Goal: Navigation & Orientation: Find specific page/section

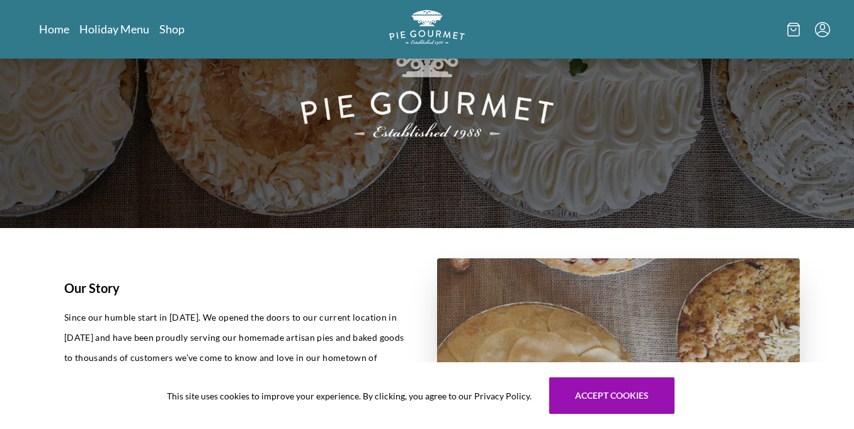
scroll to position [133, 0]
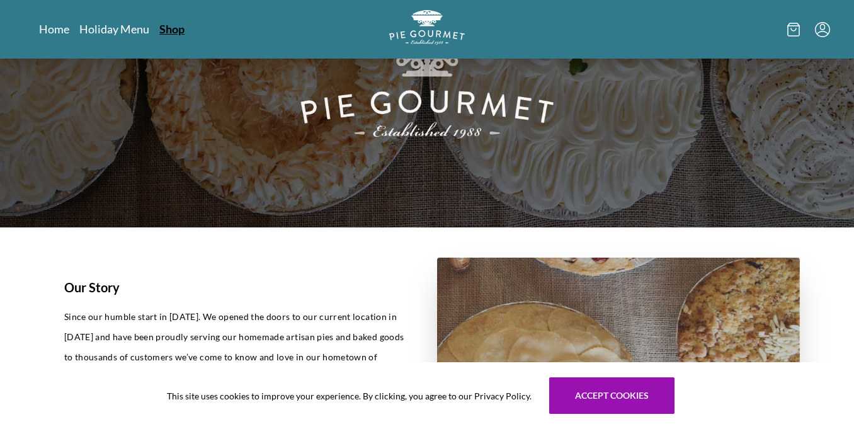
click at [169, 28] on link "Shop" at bounding box center [171, 28] width 25 height 15
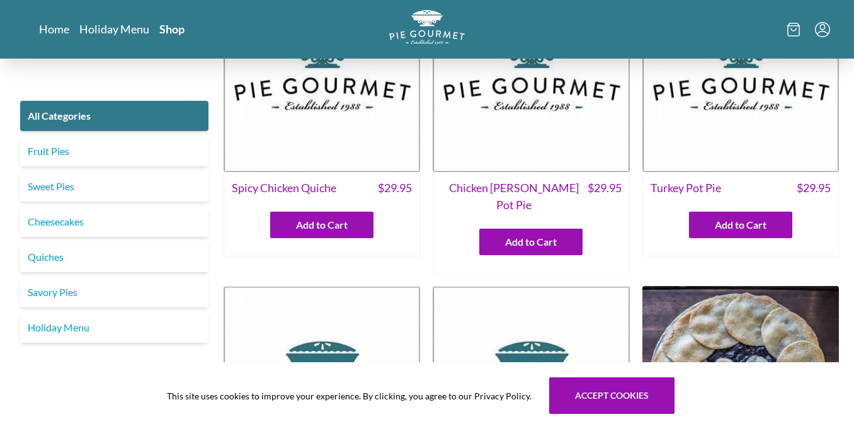
scroll to position [97, 0]
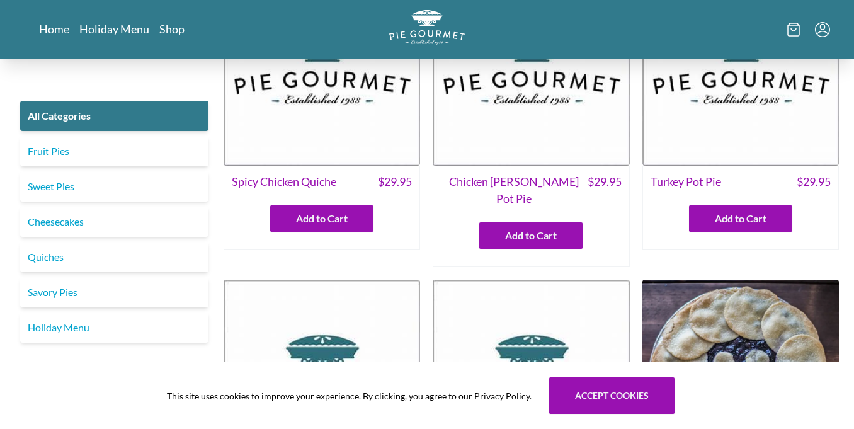
click at [49, 297] on link "Savory Pies" at bounding box center [114, 292] width 188 height 30
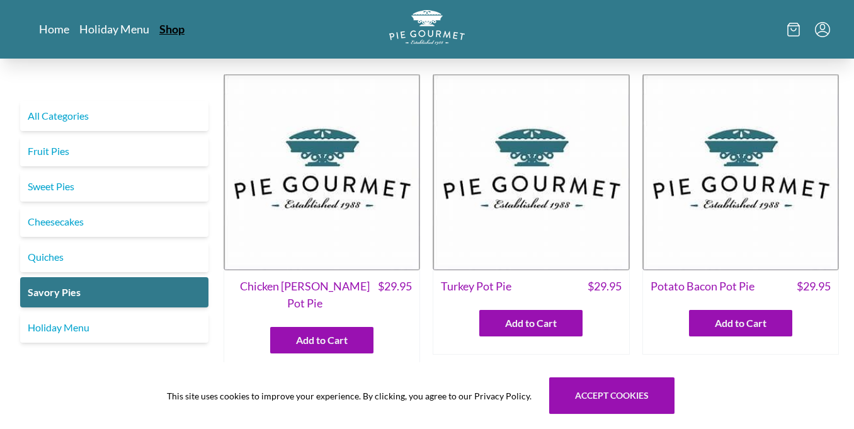
click at [172, 30] on link "Shop" at bounding box center [171, 28] width 25 height 15
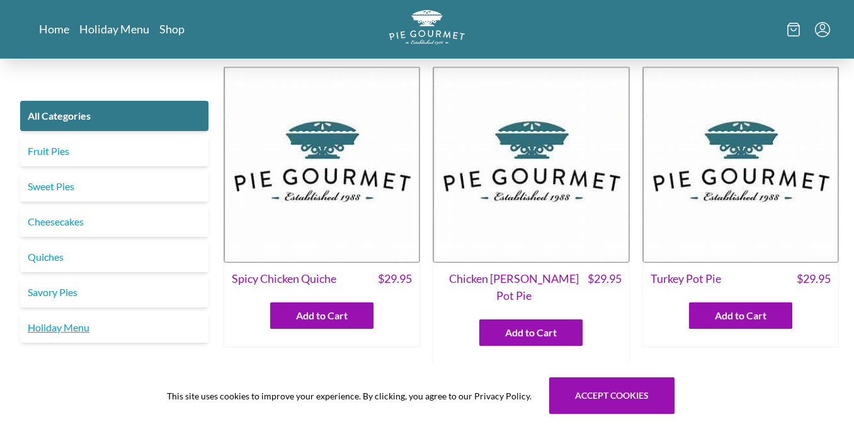
click at [50, 326] on link "Holiday Menu" at bounding box center [114, 328] width 188 height 30
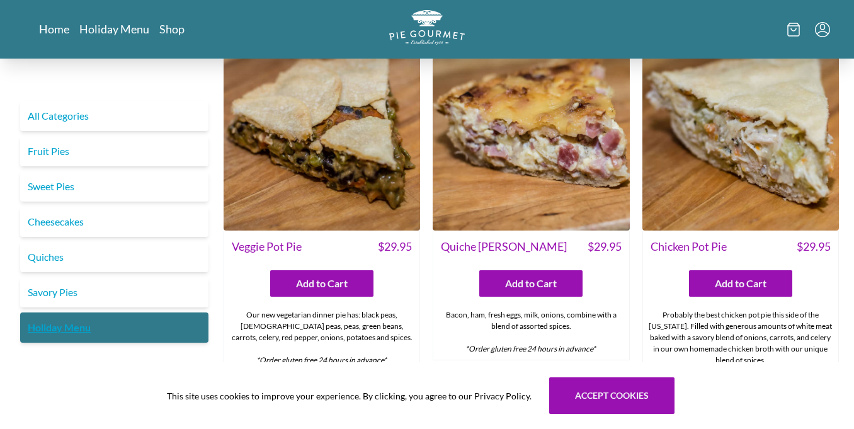
scroll to position [51, 0]
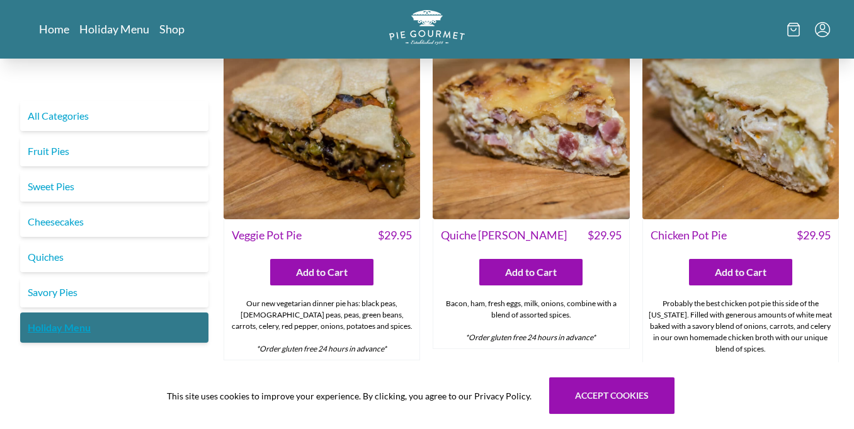
click at [118, 328] on link "Holiday Menu" at bounding box center [114, 328] width 188 height 30
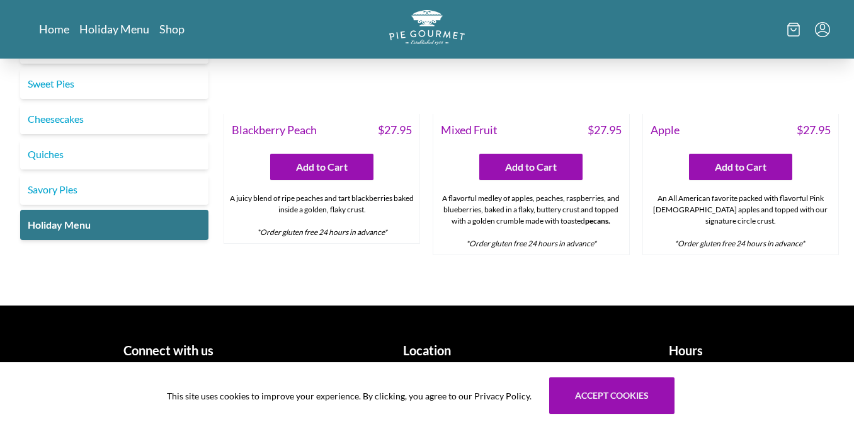
scroll to position [1643, 0]
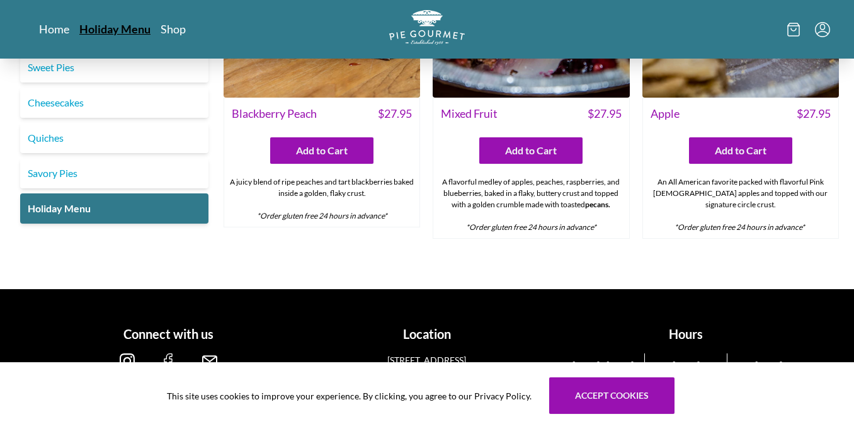
click at [132, 25] on link "Holiday Menu" at bounding box center [114, 28] width 71 height 15
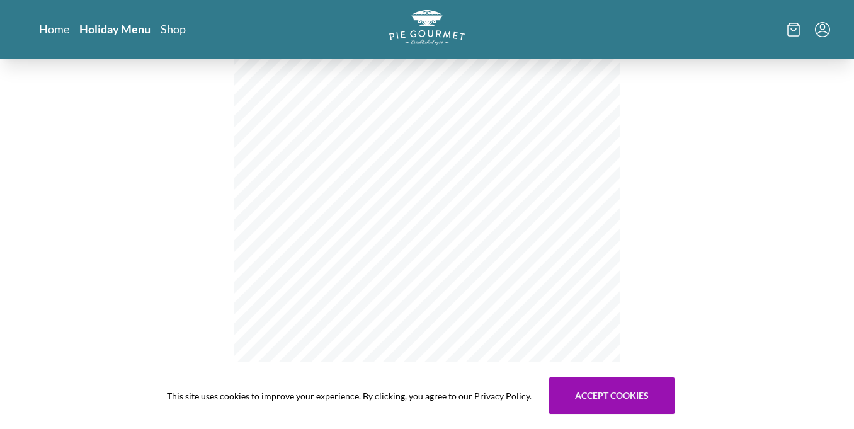
scroll to position [221, 0]
